Goal: Task Accomplishment & Management: Manage account settings

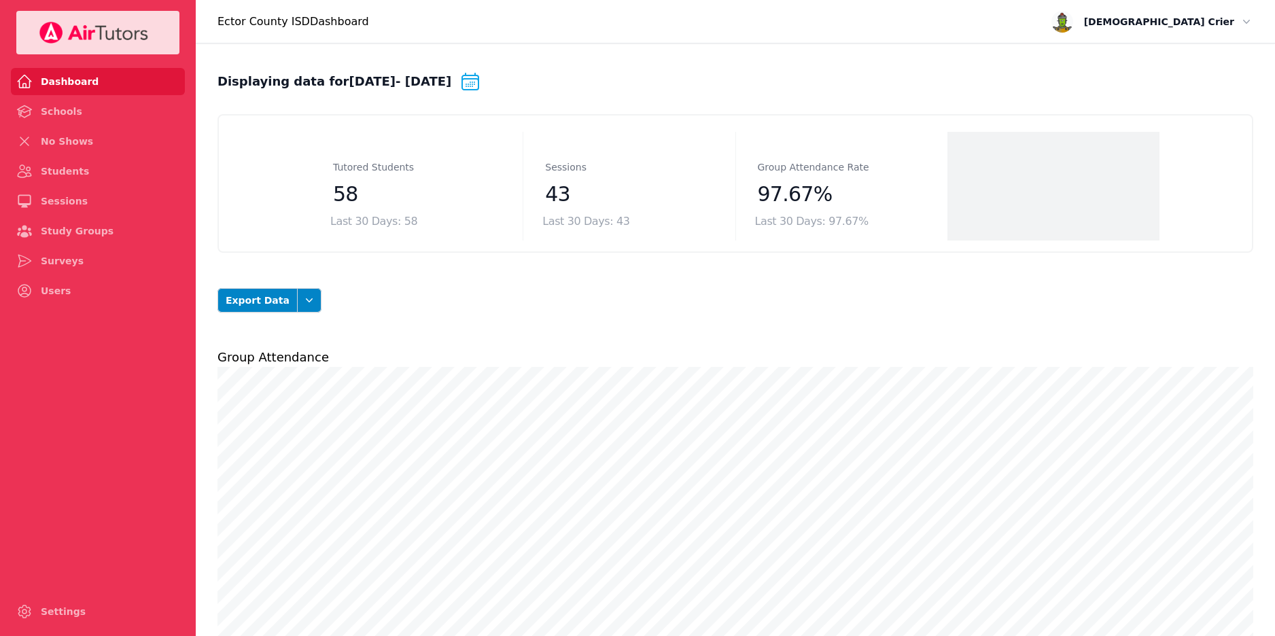
click at [1195, 26] on span "[PERSON_NAME]" at bounding box center [1159, 22] width 150 height 16
click at [1193, 81] on button "Logout" at bounding box center [1209, 78] width 87 height 22
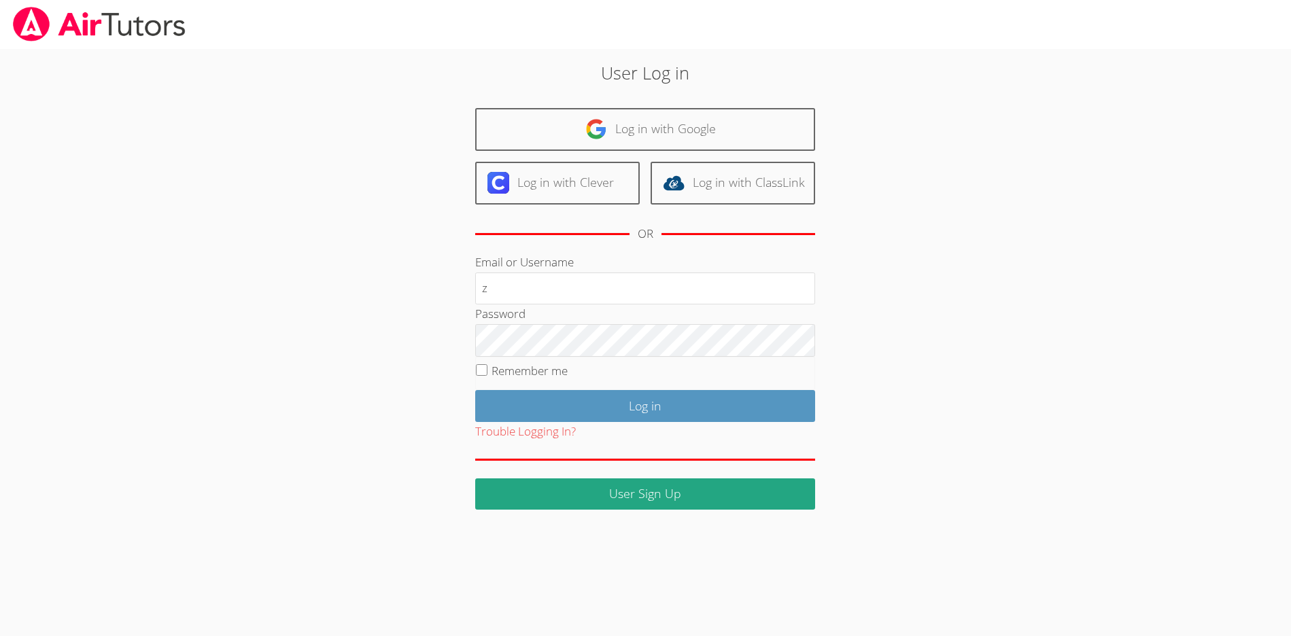
type input "zenovia.crier@ectorcountyisd.org"
click at [475, 390] on input "Log in" at bounding box center [645, 406] width 340 height 32
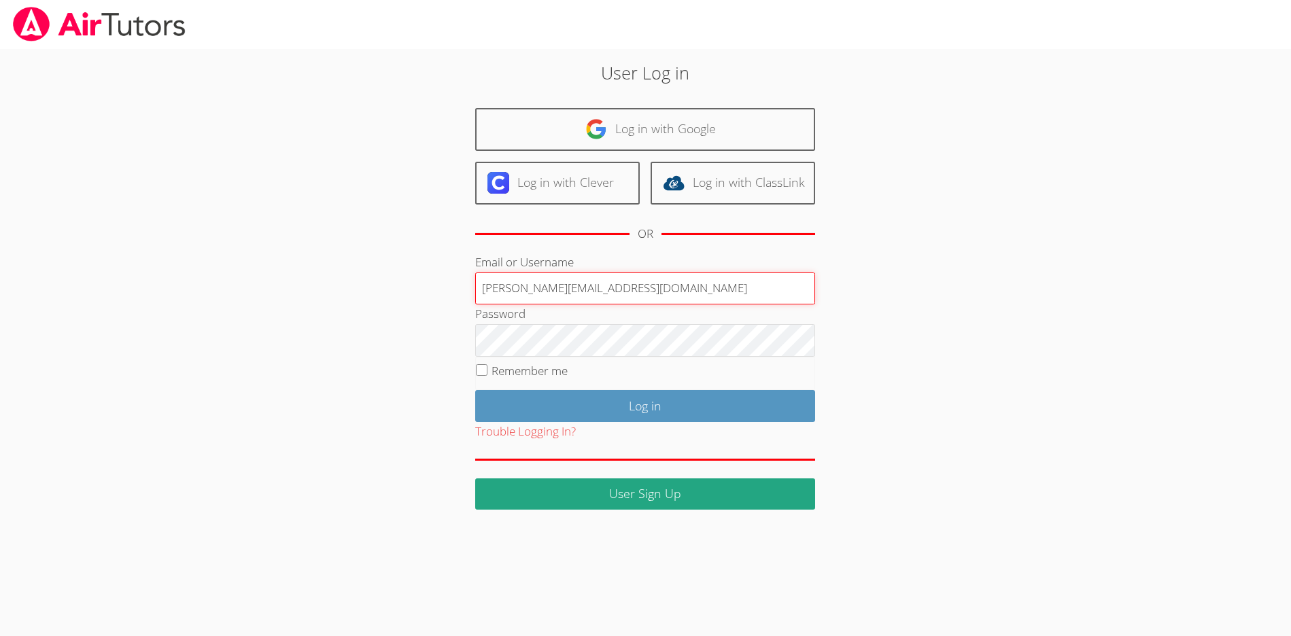
drag, startPoint x: 660, startPoint y: 285, endPoint x: 215, endPoint y: 241, distance: 447.4
click at [215, 241] on div "User Log in Log in with Google Log in with Clever Log in with ClassLink OR Emai…" at bounding box center [645, 279] width 968 height 461
type input "zenovia.crier+dashboard@ectorcountyisd.org"
click at [584, 407] on input "Log in" at bounding box center [645, 406] width 340 height 32
